Goal: Task Accomplishment & Management: Use online tool/utility

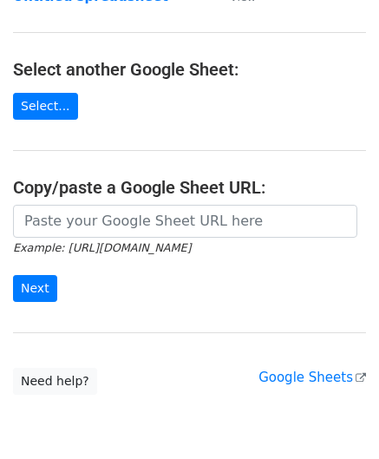
scroll to position [173, 0]
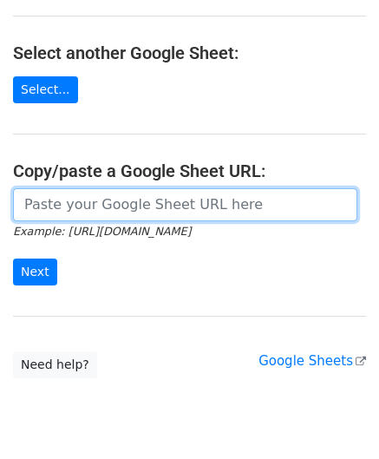
click at [68, 205] on input "url" at bounding box center [185, 204] width 344 height 33
paste input "[URL][DOMAIN_NAME]"
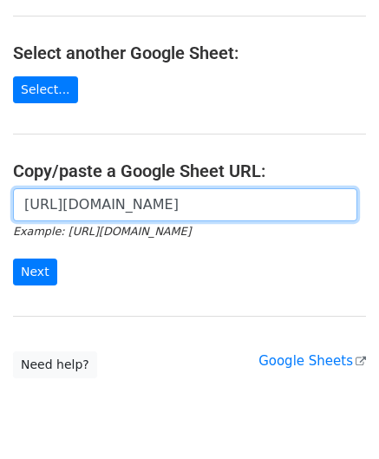
scroll to position [0, 368]
type input "[URL][DOMAIN_NAME]"
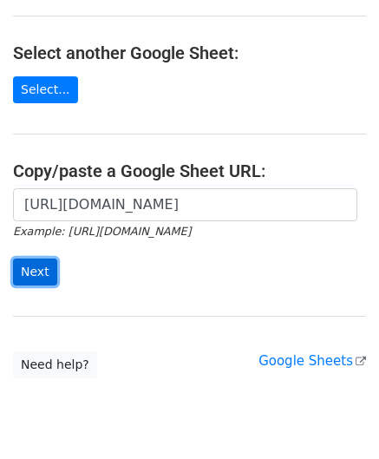
click at [38, 265] on input "Next" at bounding box center [35, 271] width 44 height 27
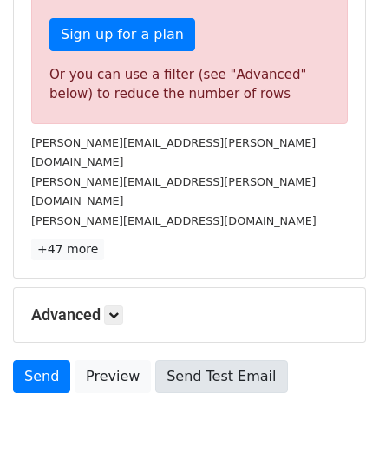
scroll to position [576, 0]
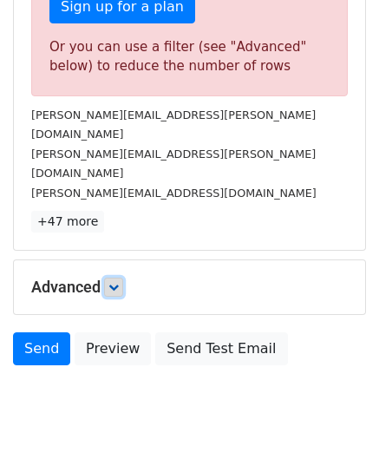
click at [115, 282] on icon at bounding box center [113, 287] width 10 height 10
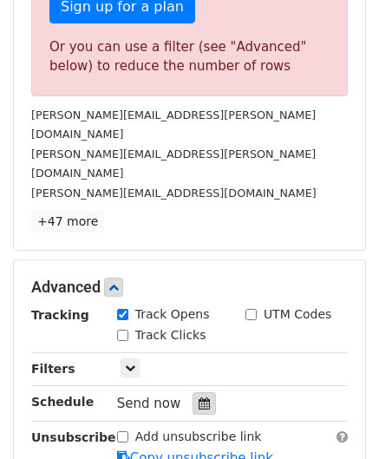
click at [199, 397] on icon at bounding box center [204, 403] width 11 height 12
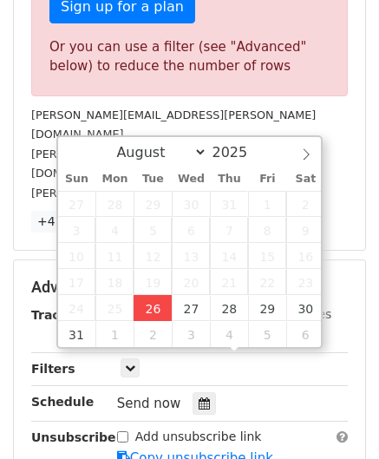
type input "2025-08-26 12:00"
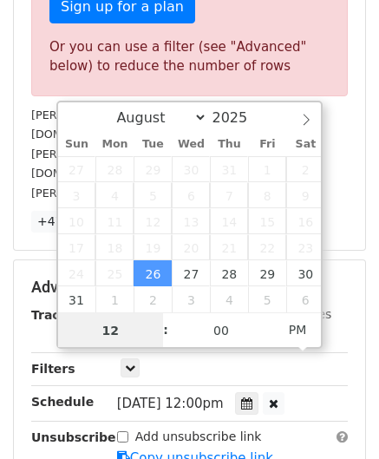
scroll to position [0, 0]
paste input "4"
type input "4"
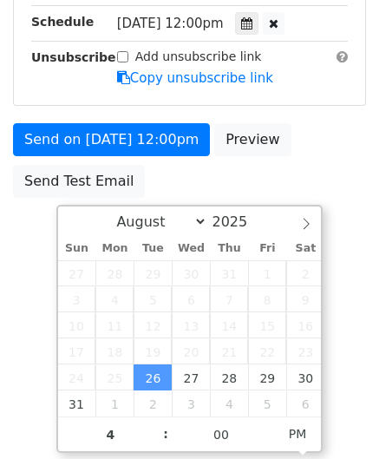
type input "2025-08-26 16:00"
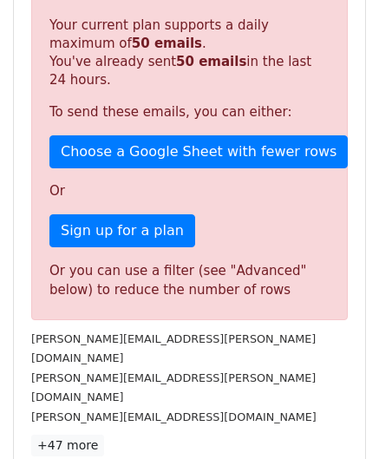
scroll to position [795, 0]
